Goal: Find specific page/section: Find specific page/section

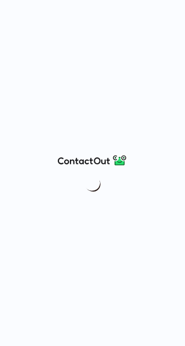
click at [113, 23] on div at bounding box center [92, 173] width 185 height 346
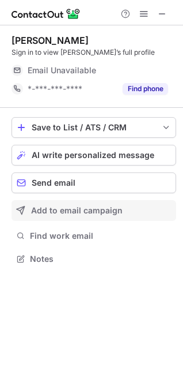
scroll to position [251, 183]
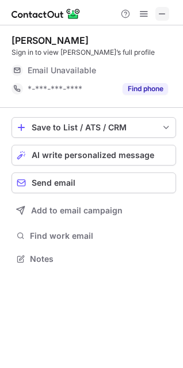
click at [164, 18] on span at bounding box center [162, 13] width 9 height 9
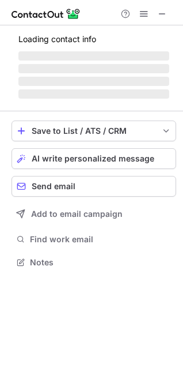
scroll to position [254, 183]
